Goal: Task Accomplishment & Management: Manage account settings

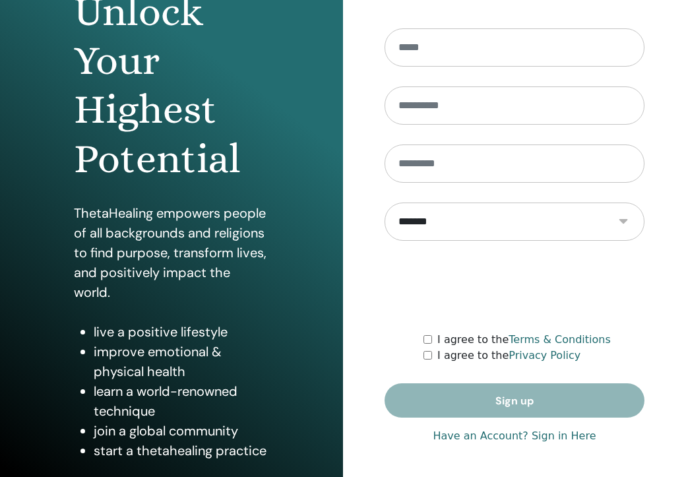
click at [503, 438] on link "Have an Account? Sign in Here" at bounding box center [514, 436] width 163 height 16
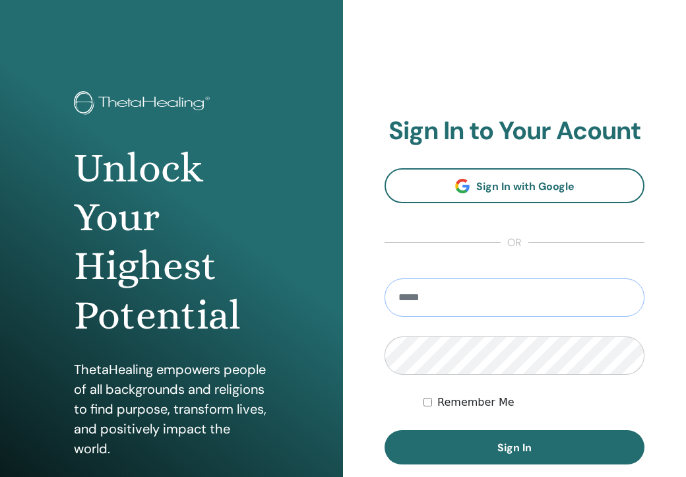
click at [499, 291] on input "email" at bounding box center [515, 297] width 260 height 38
type input "**********"
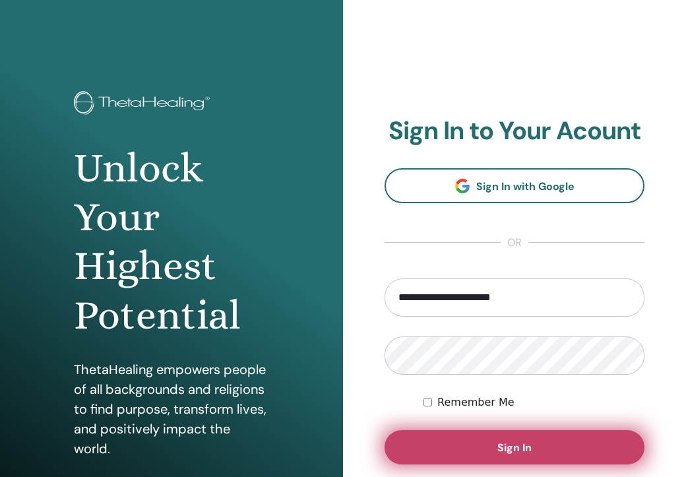
click at [492, 440] on button "Sign In" at bounding box center [515, 447] width 260 height 34
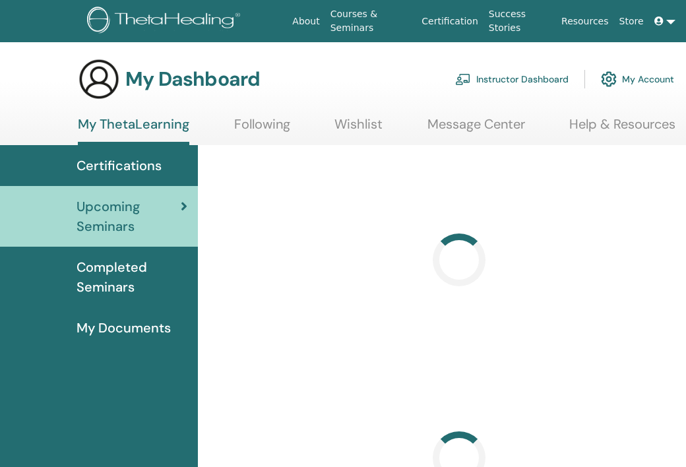
click at [542, 69] on link "Instructor Dashboard" at bounding box center [511, 79] width 113 height 29
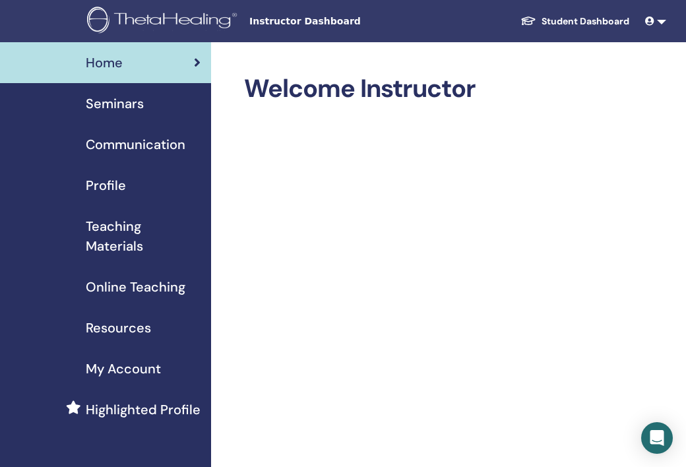
click at [127, 104] on span "Seminars" at bounding box center [115, 104] width 58 height 20
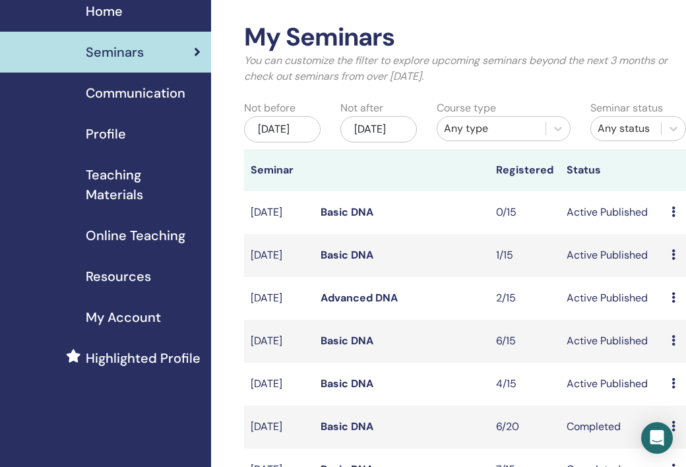
scroll to position [65, 0]
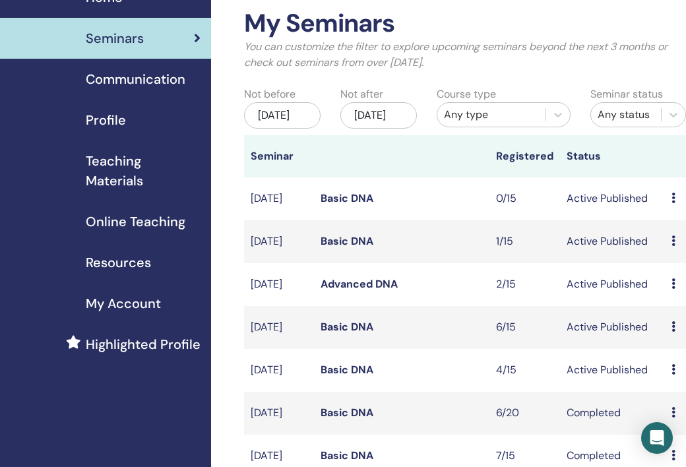
click at [357, 377] on link "Basic DNA" at bounding box center [347, 370] width 53 height 14
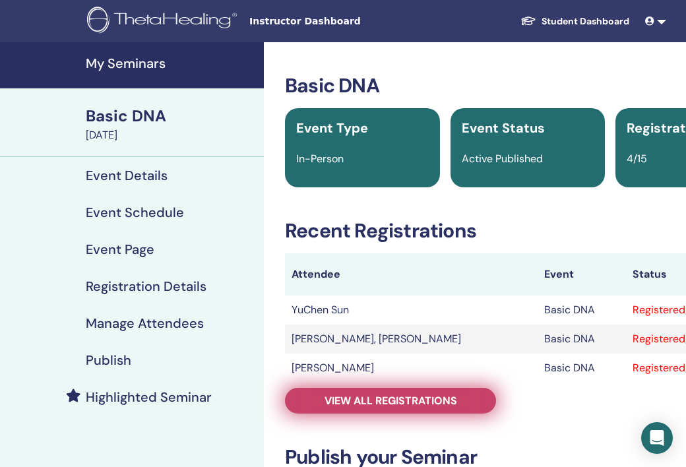
click at [439, 408] on link "View all registrations" at bounding box center [390, 401] width 211 height 26
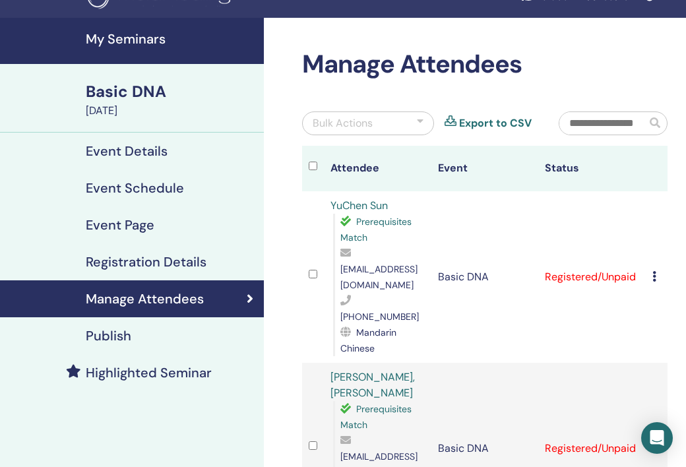
scroll to position [27, 0]
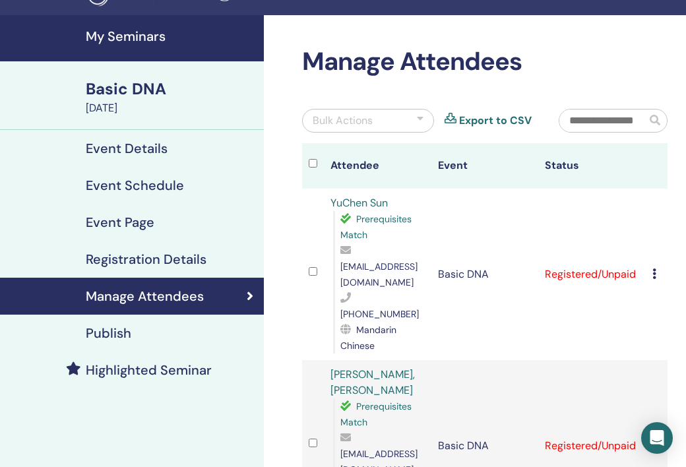
click at [653, 269] on icon at bounding box center [655, 274] width 4 height 11
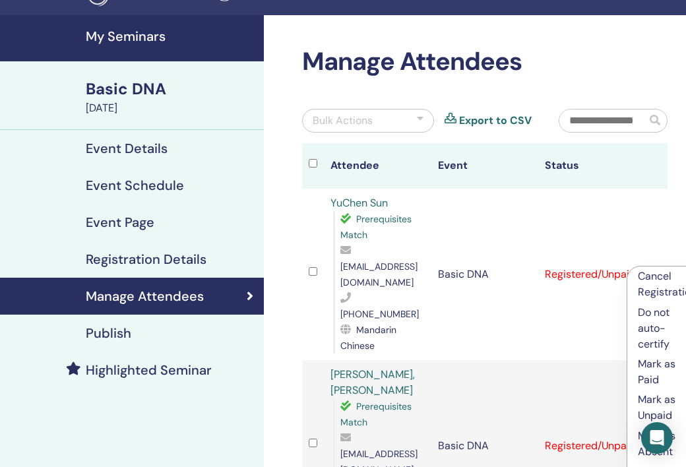
click at [662, 365] on p "Mark as Paid" at bounding box center [667, 372] width 59 height 32
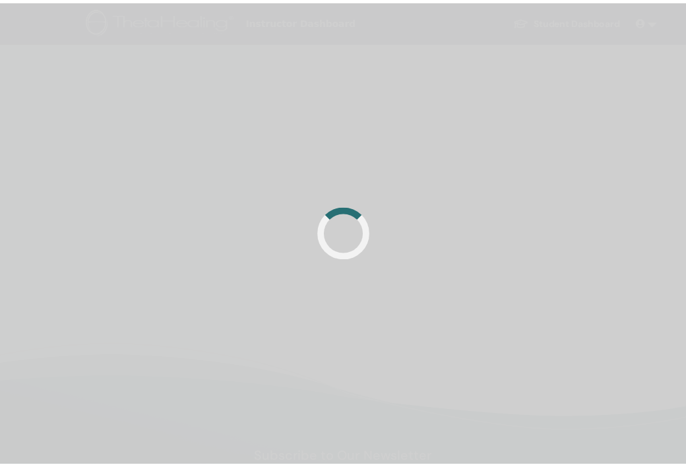
scroll to position [27, 0]
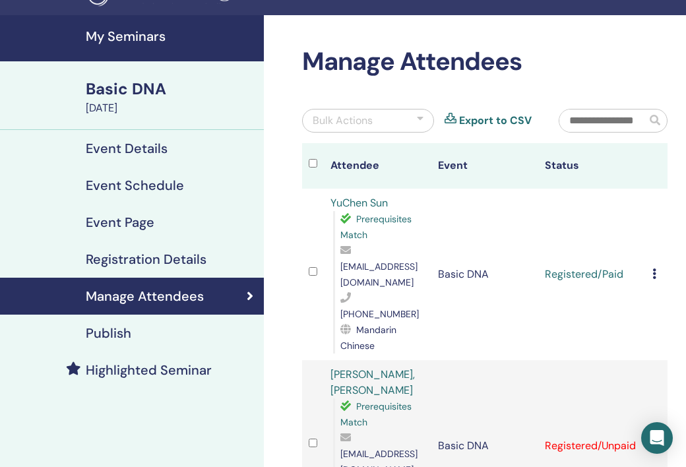
click at [654, 440] on icon at bounding box center [655, 445] width 4 height 11
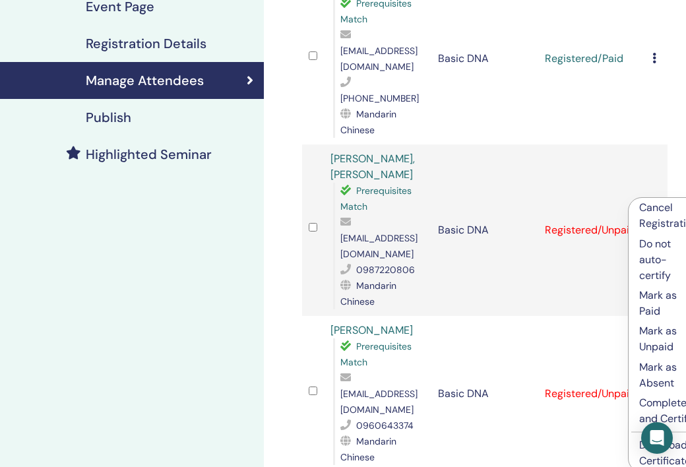
scroll to position [237, 0]
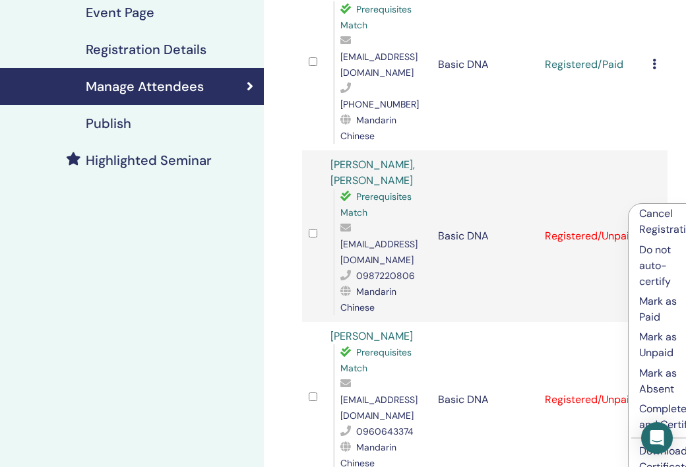
click at [650, 311] on p "Mark as Paid" at bounding box center [668, 310] width 59 height 32
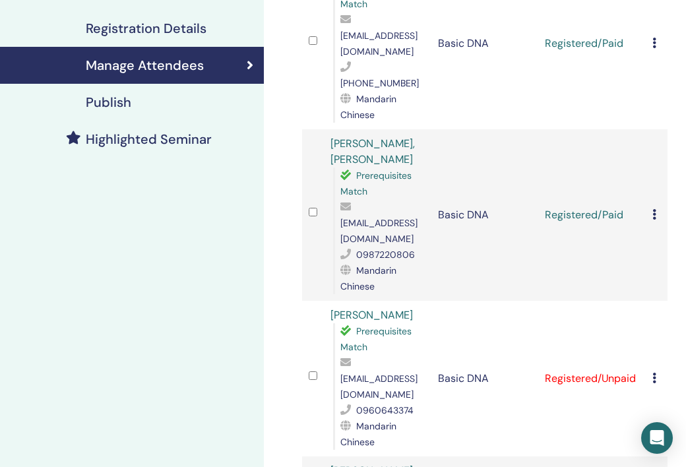
scroll to position [326, 0]
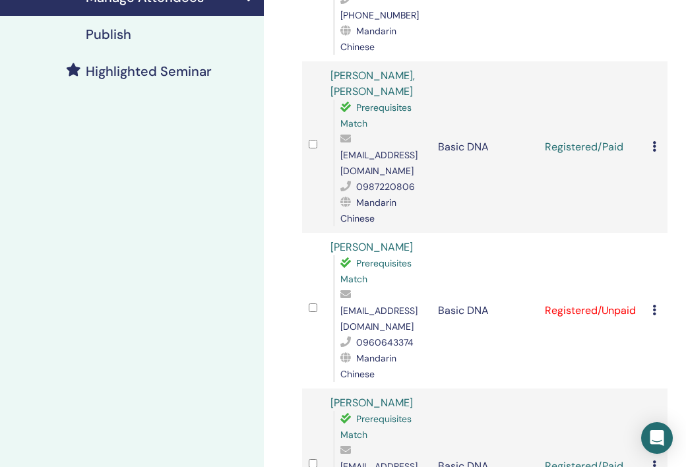
click at [656, 305] on icon at bounding box center [655, 310] width 4 height 11
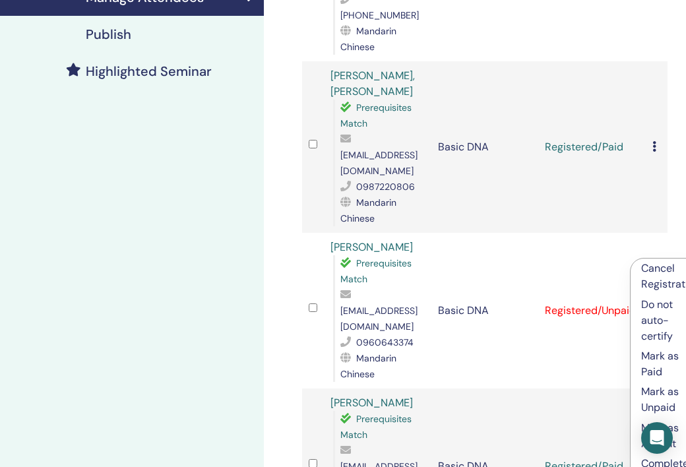
click at [656, 305] on icon at bounding box center [655, 310] width 4 height 11
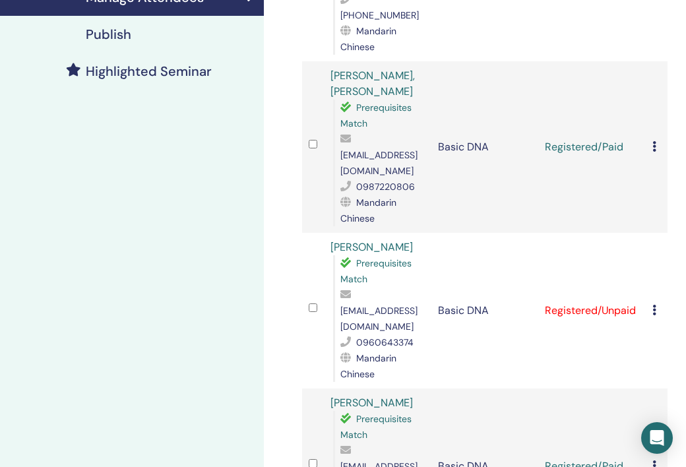
click at [656, 305] on icon at bounding box center [655, 310] width 4 height 11
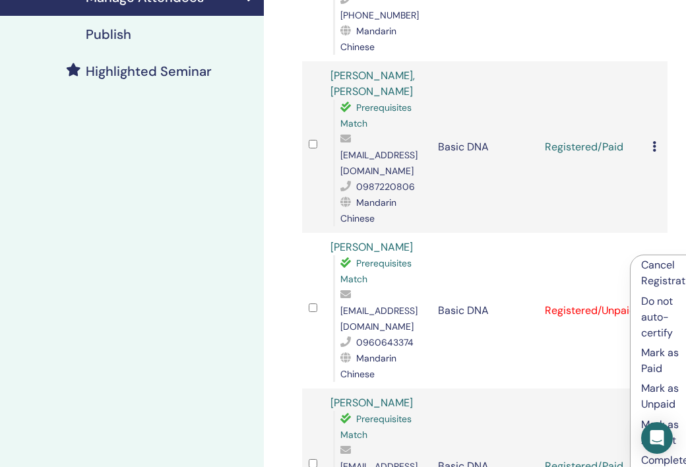
click at [651, 356] on p "Mark as Paid" at bounding box center [670, 361] width 59 height 32
